Goal: Information Seeking & Learning: Check status

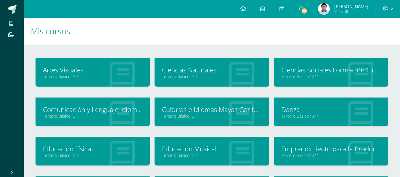
click at [360, 8] on span "[PERSON_NAME]" at bounding box center [351, 7] width 34 height 6
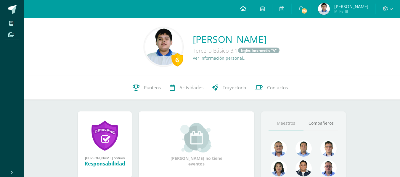
click at [246, 9] on icon at bounding box center [243, 8] width 6 height 5
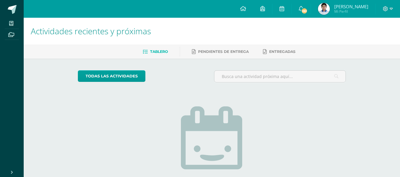
click at [348, 9] on span "Mi Perfil" at bounding box center [351, 11] width 34 height 5
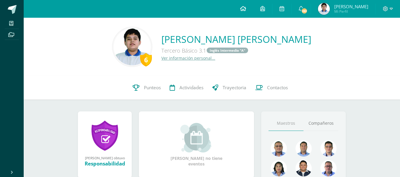
click at [246, 9] on icon at bounding box center [243, 8] width 6 height 5
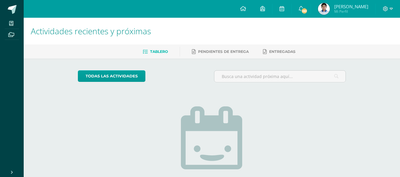
click at [350, 12] on span "Mi Perfil" at bounding box center [351, 11] width 34 height 5
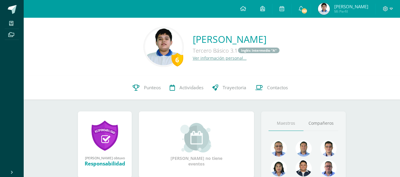
click at [330, 9] on img at bounding box center [324, 9] width 12 height 12
click at [391, 11] on icon at bounding box center [390, 8] width 3 height 5
click at [331, 40] on div "6 Pablo Danilo Rodriguez Camargo Tercero Básico 3.1 Inglés Intermedio "A" Ver i…" at bounding box center [211, 46] width 367 height 39
click at [350, 7] on span "[PERSON_NAME]" at bounding box center [351, 7] width 34 height 6
click at [148, 90] on span "Punteos" at bounding box center [152, 88] width 17 height 6
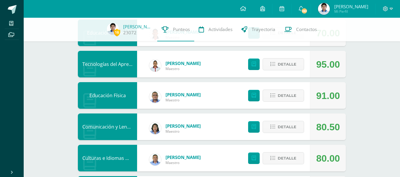
scroll to position [183, 0]
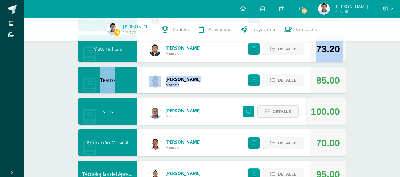
drag, startPoint x: 396, startPoint y: 80, endPoint x: 393, endPoint y: 53, distance: 27.1
click at [393, 53] on div "16 Pablo Rodriguez 23072 Punteos Actividades Trayectoria Contactos Pendiente Un…" at bounding box center [212, 127] width 376 height 584
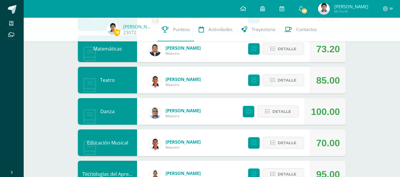
scroll to position [0, 0]
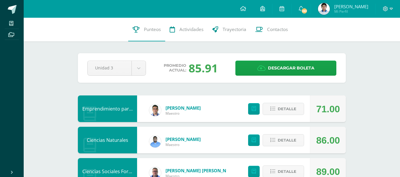
click at [339, 10] on span "Pablo Danilo Mi Perfil" at bounding box center [343, 9] width 53 height 12
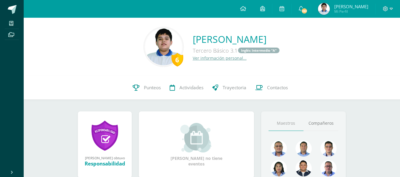
click at [355, 5] on span "[PERSON_NAME]" at bounding box center [351, 7] width 34 height 6
